Goal: Find contact information: Find contact information

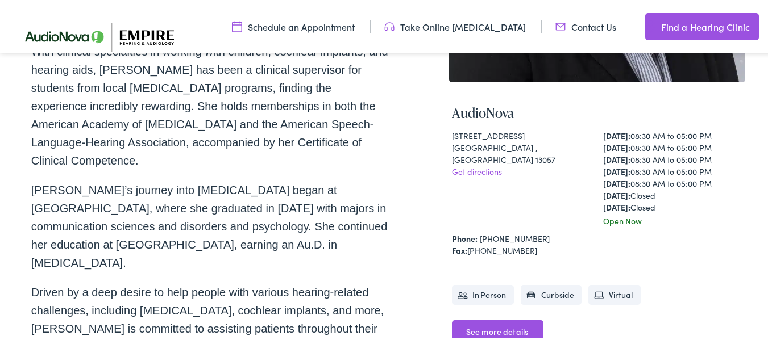
scroll to position [398, 0]
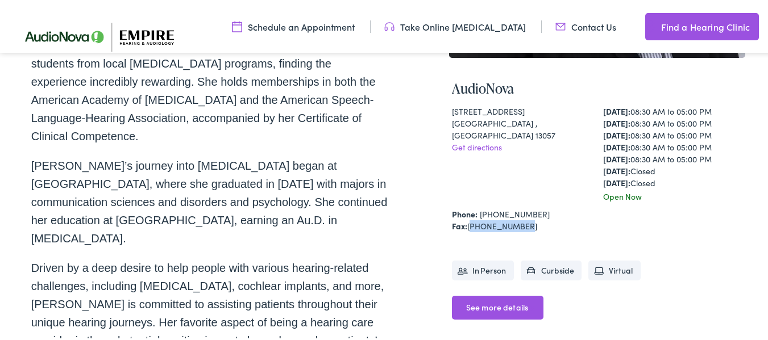
drag, startPoint x: 464, startPoint y: 222, endPoint x: 516, endPoint y: 224, distance: 51.8
click at [516, 224] on div "Fax: [PHONE_NUMBER]" at bounding box center [597, 225] width 291 height 12
copy div "[PHONE_NUMBER]"
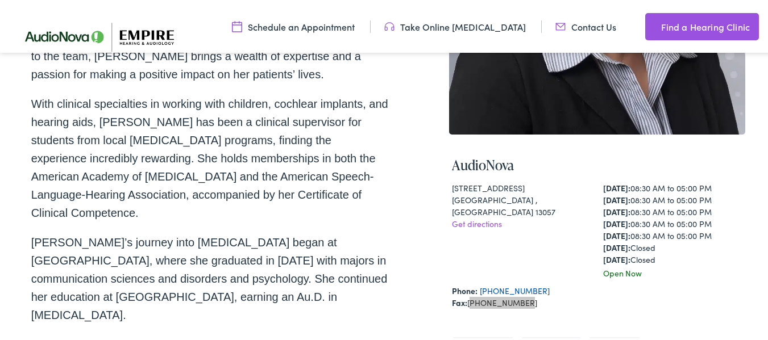
scroll to position [341, 0]
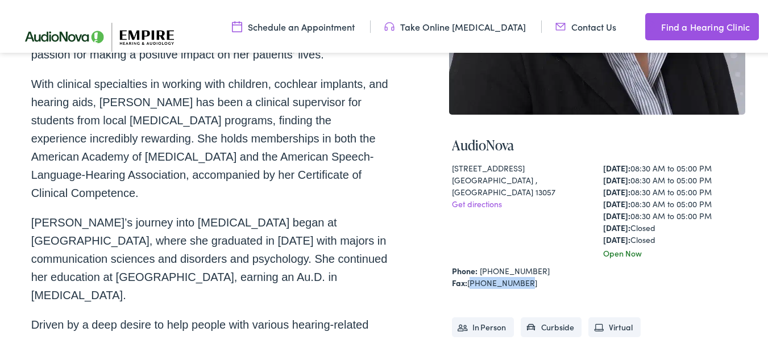
click at [547, 276] on div "Fax: [PHONE_NUMBER]" at bounding box center [597, 282] width 291 height 12
click at [502, 279] on div "Fax: [PHONE_NUMBER]" at bounding box center [597, 282] width 291 height 12
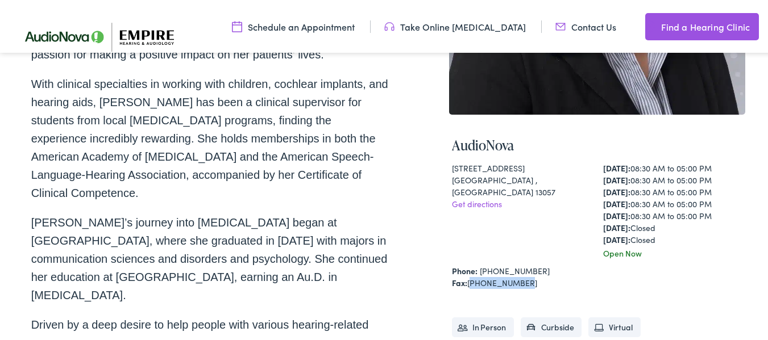
drag, startPoint x: 466, startPoint y: 280, endPoint x: 521, endPoint y: 279, distance: 55.1
click at [521, 279] on div "Fax: [PHONE_NUMBER]" at bounding box center [597, 282] width 291 height 12
copy div "[PHONE_NUMBER]"
